Goal: Check status

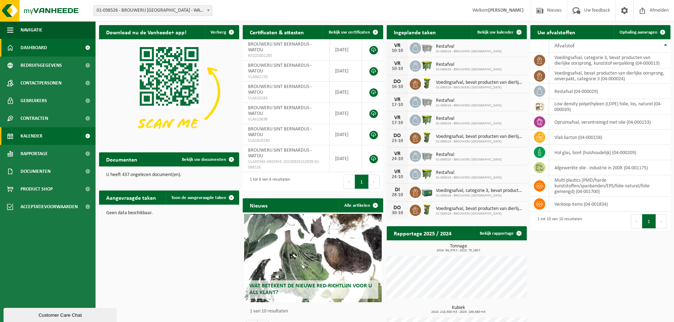
click at [33, 140] on span "Kalender" at bounding box center [32, 136] width 22 height 18
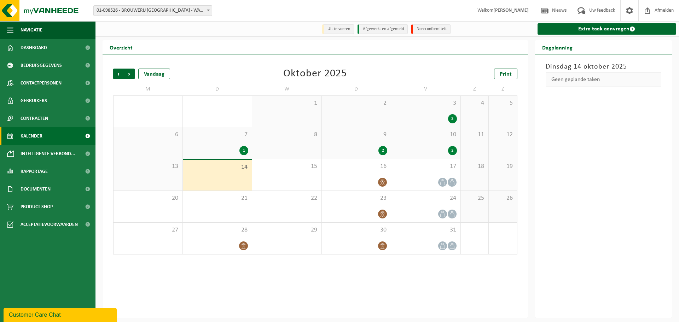
click at [366, 150] on div "2" at bounding box center [357, 150] width 62 height 9
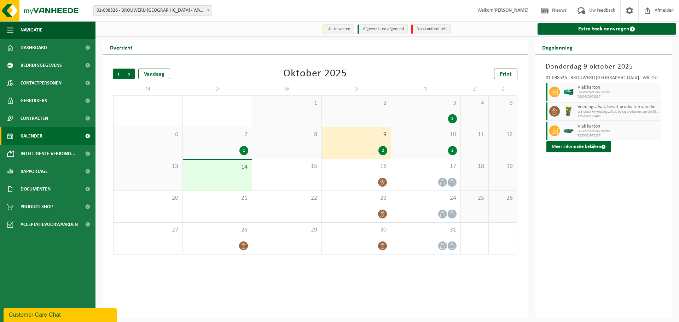
click at [401, 147] on div "2" at bounding box center [426, 150] width 62 height 9
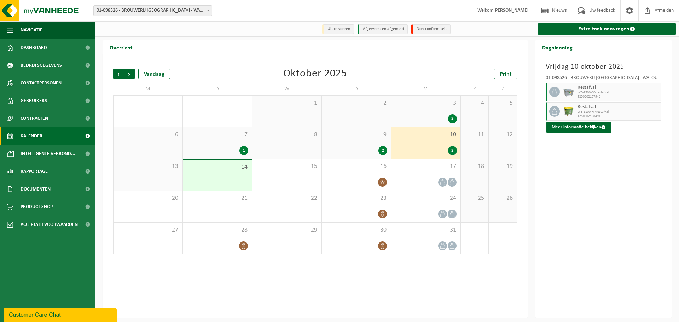
click at [227, 147] on div "1" at bounding box center [218, 150] width 62 height 9
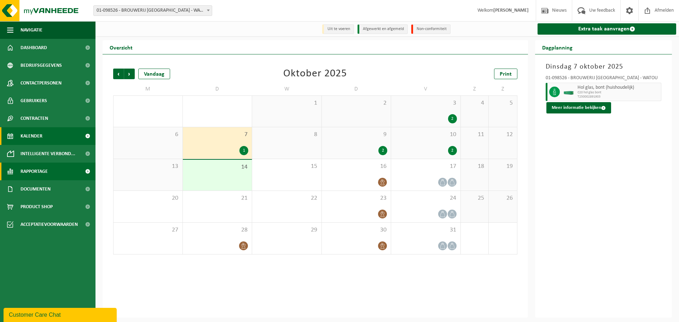
click at [75, 171] on link "Rapportage" at bounding box center [48, 172] width 96 height 18
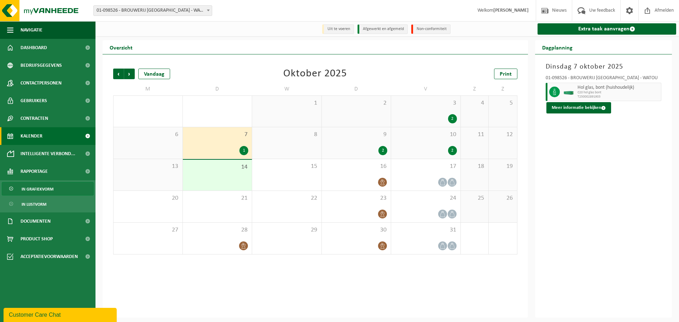
click at [62, 189] on link "In grafiekvorm" at bounding box center [48, 188] width 92 height 13
